Goal: Information Seeking & Learning: Check status

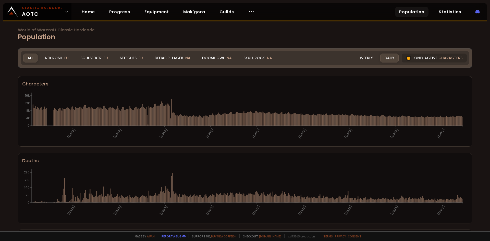
click at [4, 180] on div "World of Warcraft Classic Hardcode Population Realm All All Nek'Rosh EU Soulsee…" at bounding box center [245, 116] width 490 height 232
click at [135, 59] on div "Stitches EU" at bounding box center [131, 58] width 32 height 9
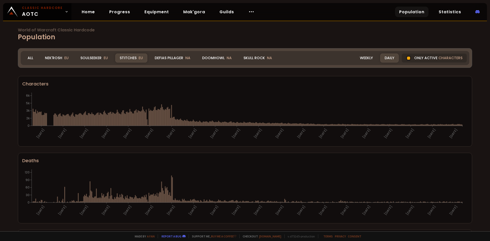
click at [3, 149] on div "World of Warcraft Classic Hardcode Population Realm Stitches All Nek'Rosh EU So…" at bounding box center [245, 116] width 490 height 232
click at [51, 59] on div "Nek'Rosh EU" at bounding box center [57, 58] width 32 height 9
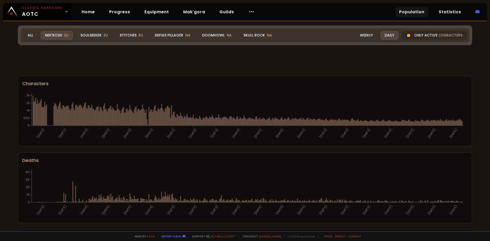
scroll to position [280, 0]
